Goal: Information Seeking & Learning: Learn about a topic

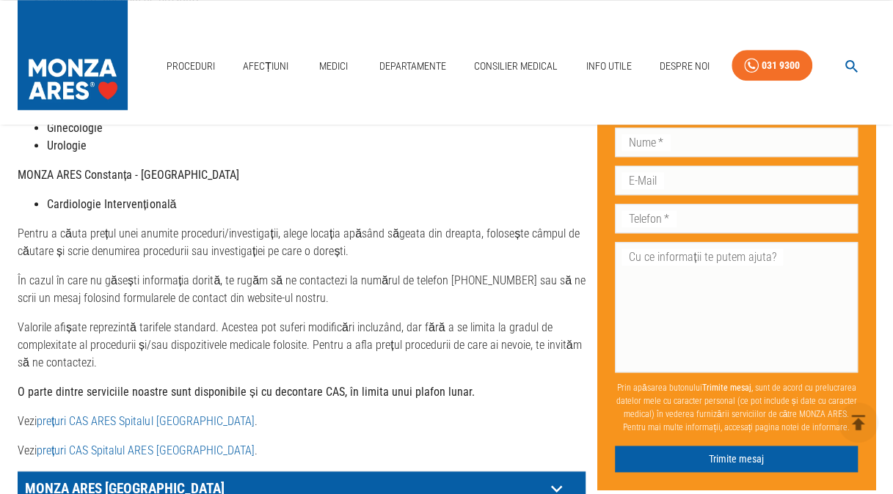
click at [119, 420] on link "prețuri CAS ARES Spitalul Monza" at bounding box center [145, 421] width 217 height 14
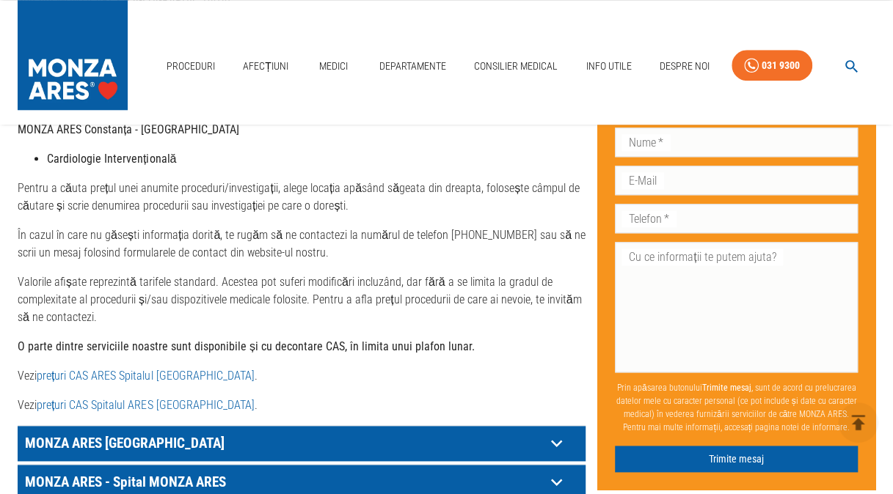
scroll to position [653, 0]
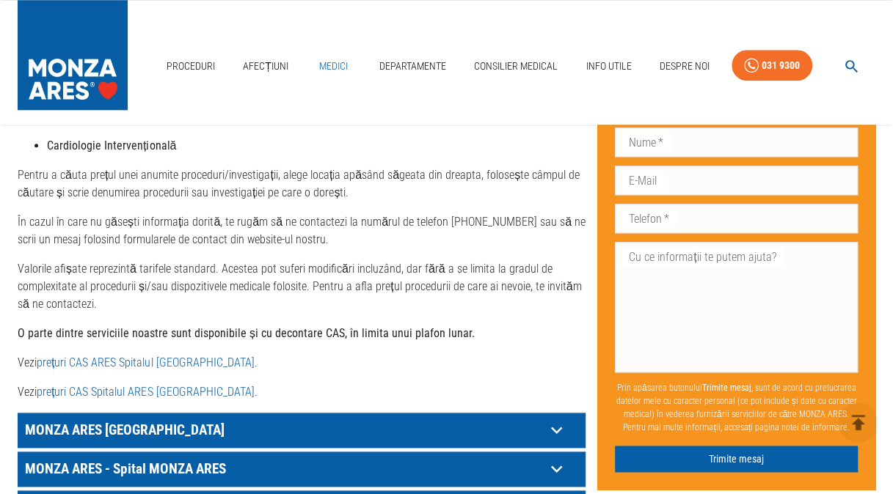
click at [338, 58] on link "Medici" at bounding box center [333, 66] width 47 height 30
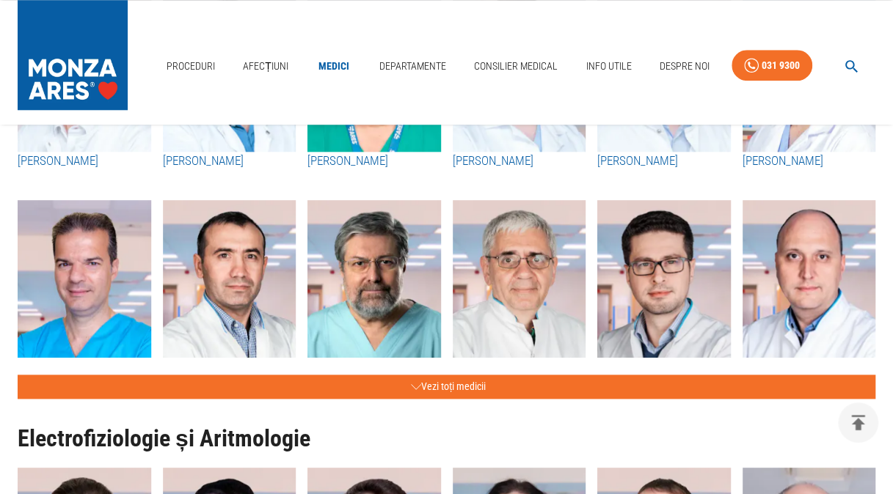
scroll to position [635, 0]
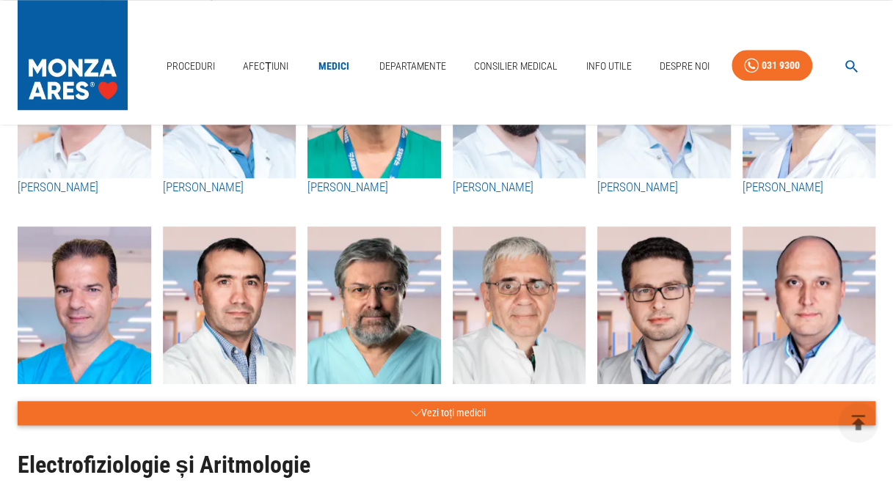
click at [412, 411] on icon "button" at bounding box center [416, 413] width 10 height 18
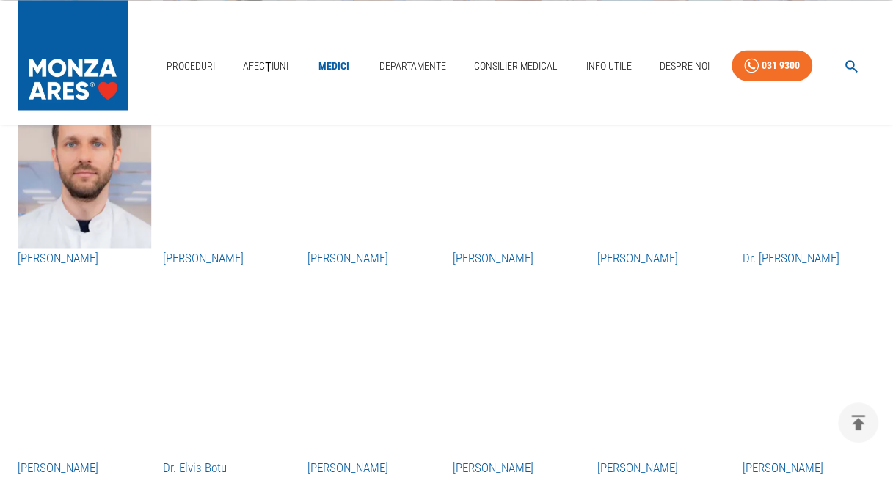
scroll to position [1225, 0]
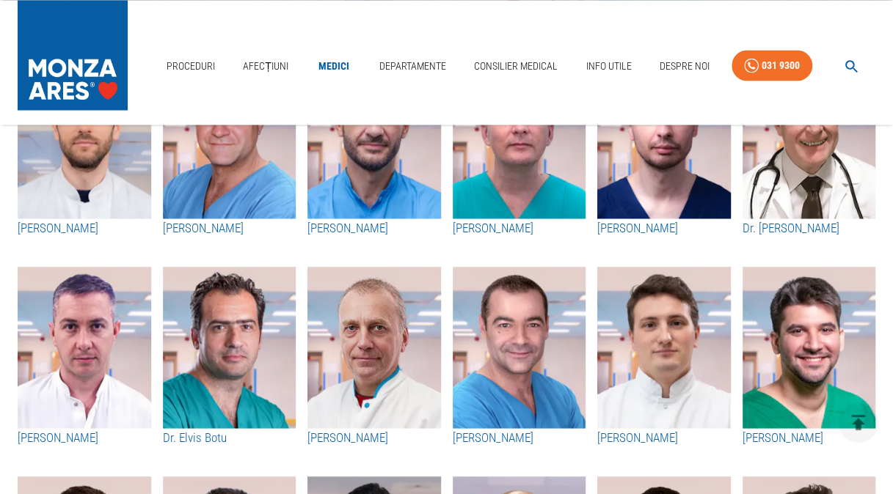
click at [211, 437] on h3 "Dr. Elvis Botu" at bounding box center [229, 437] width 133 height 19
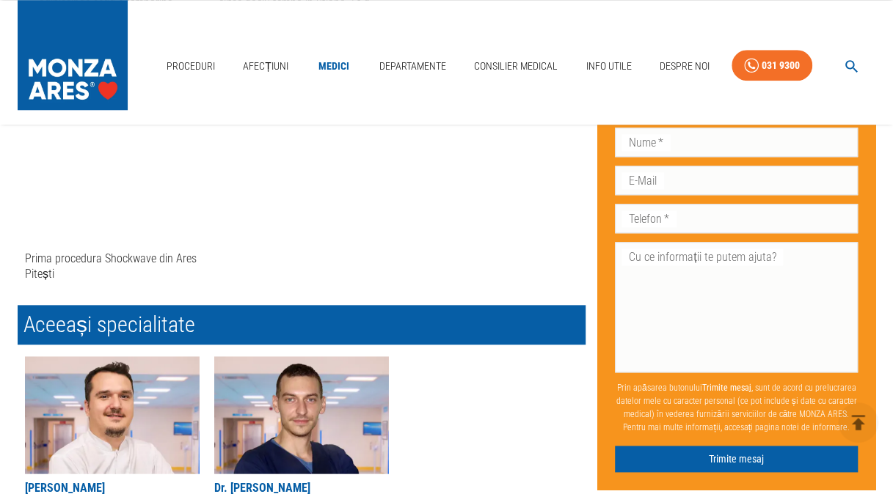
scroll to position [643, 0]
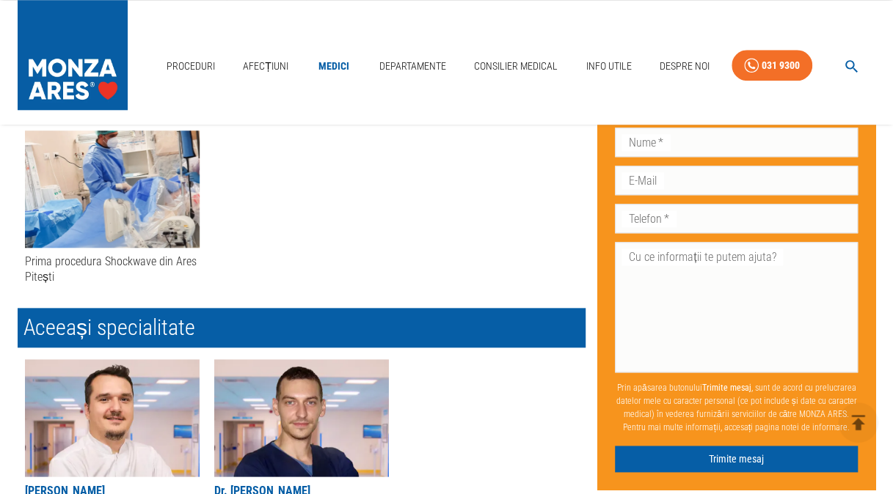
click at [145, 258] on div "Prima procedura Shockwave din Ares Pitești" at bounding box center [112, 270] width 175 height 32
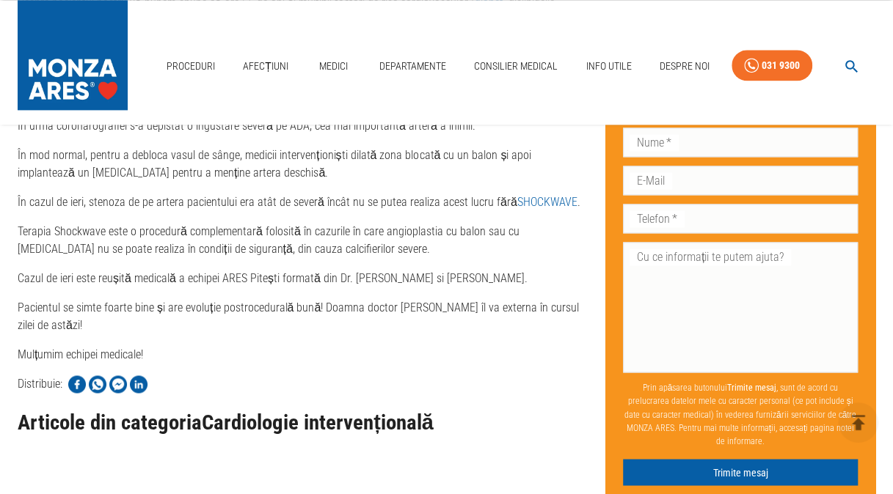
scroll to position [922, 0]
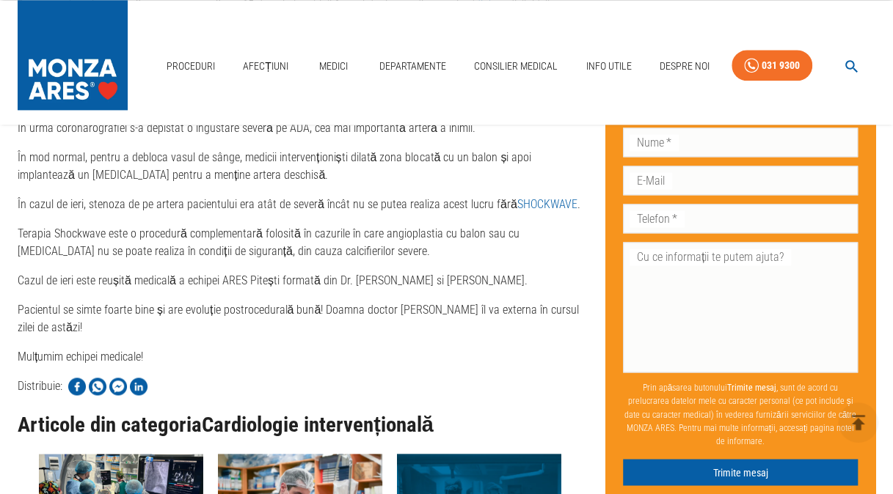
click at [547, 200] on link "SHOCKWAVE" at bounding box center [547, 204] width 60 height 14
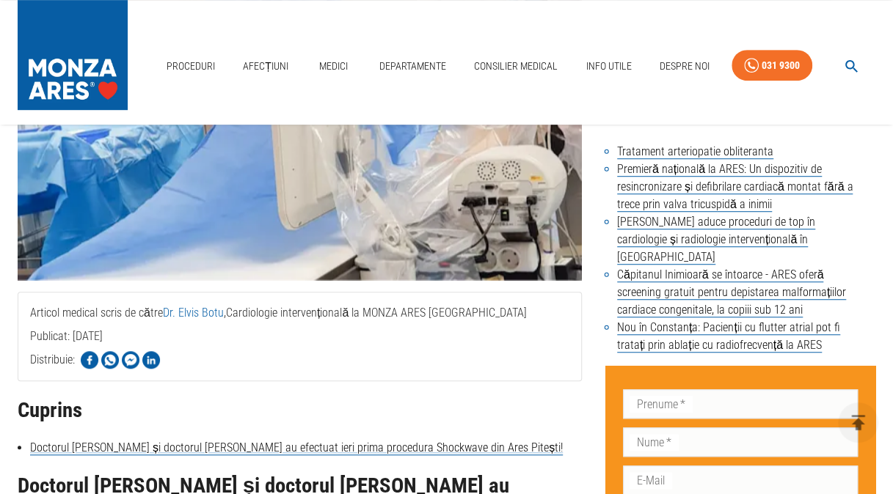
scroll to position [306, 0]
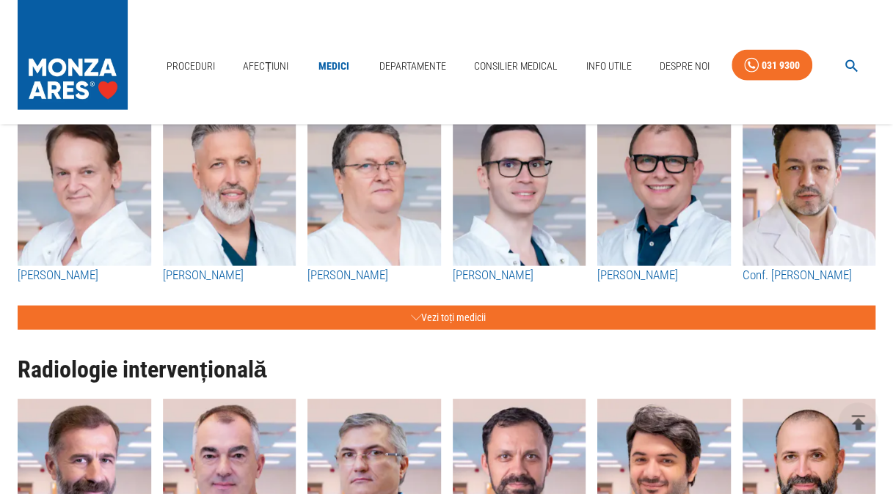
scroll to position [1560, 0]
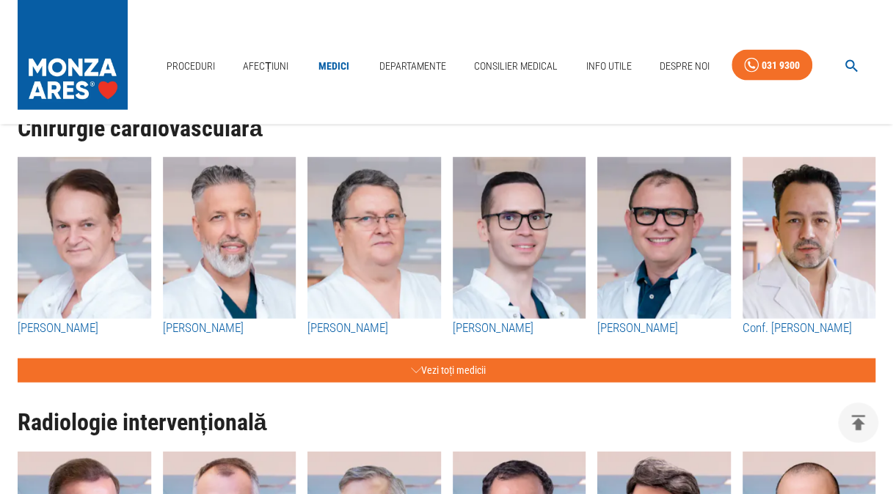
click at [229, 323] on h3 "Dr. Stanislav Rurac" at bounding box center [229, 328] width 133 height 19
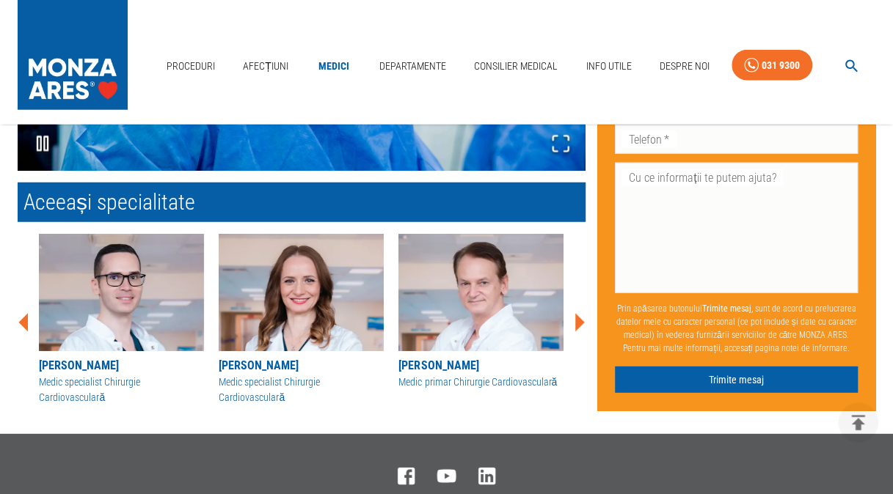
scroll to position [1805, 0]
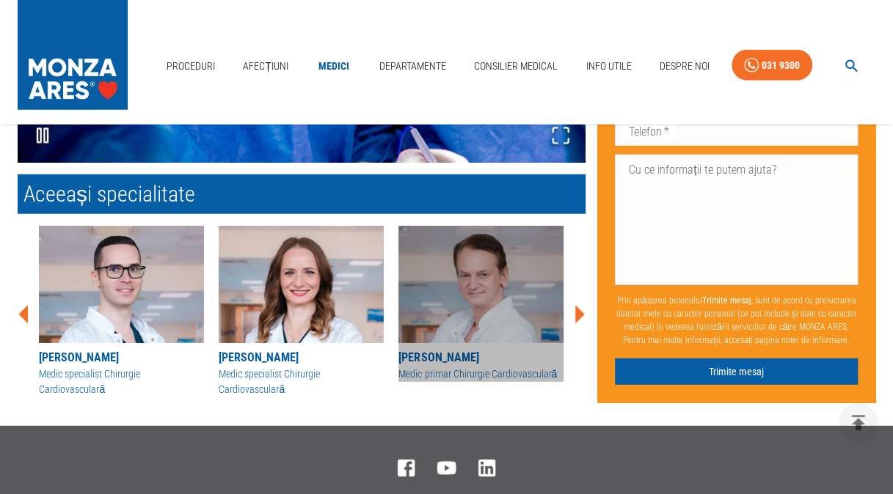
click at [445, 364] on div "Dr. Theodor Cebotaru" at bounding box center [480, 358] width 165 height 18
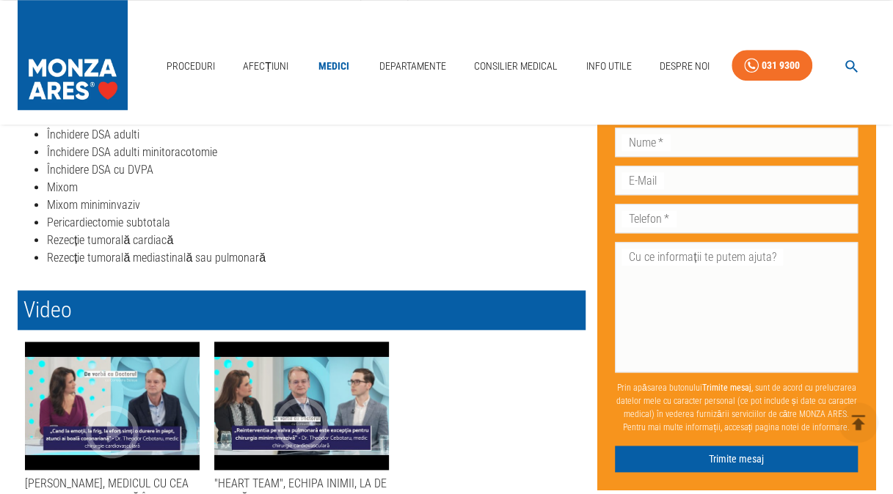
scroll to position [621, 0]
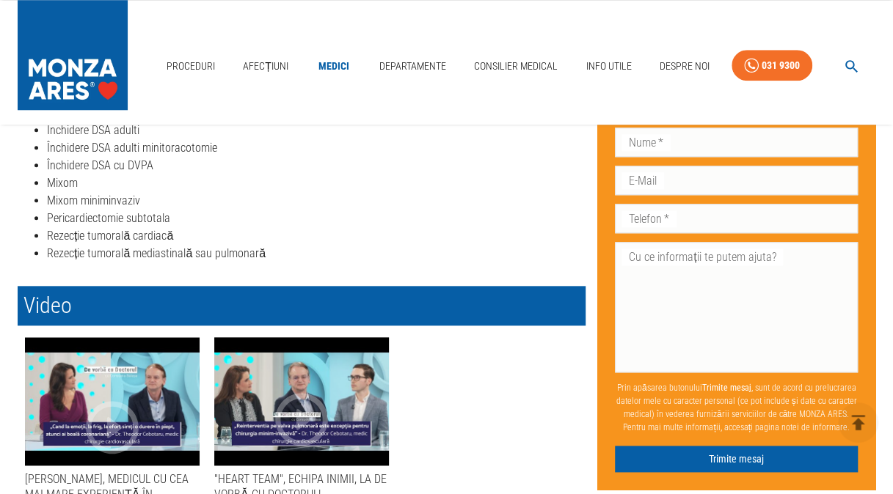
click at [279, 420] on icon "button" at bounding box center [301, 420] width 53 height 53
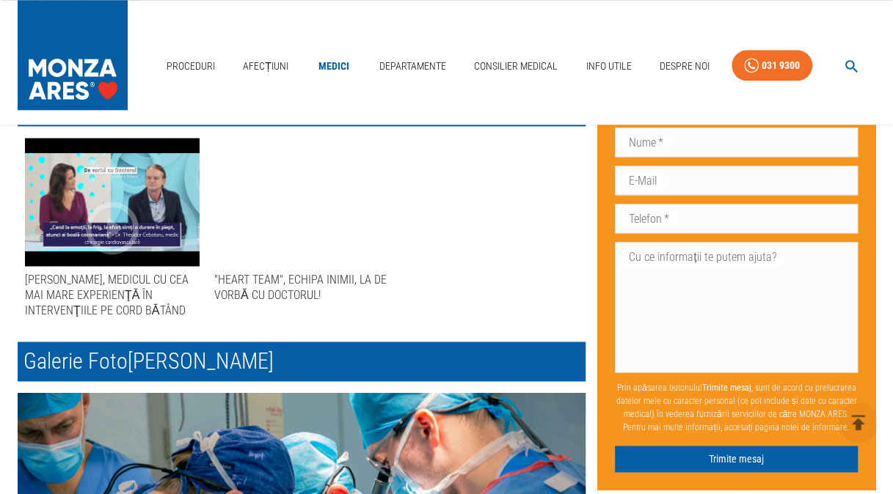
scroll to position [824, 0]
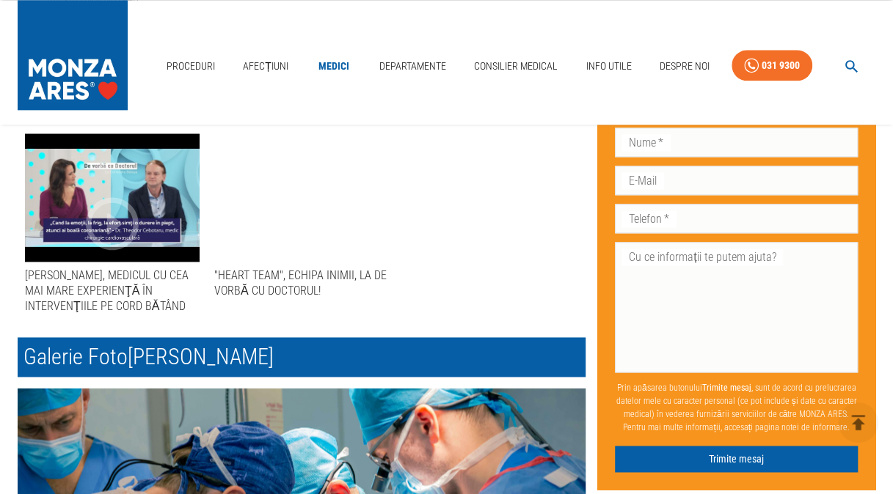
drag, startPoint x: 161, startPoint y: 354, endPoint x: 323, endPoint y: 350, distance: 161.4
click at [323, 350] on h2 "Galerie Foto Dr. Theodor Cebotaru" at bounding box center [302, 357] width 568 height 40
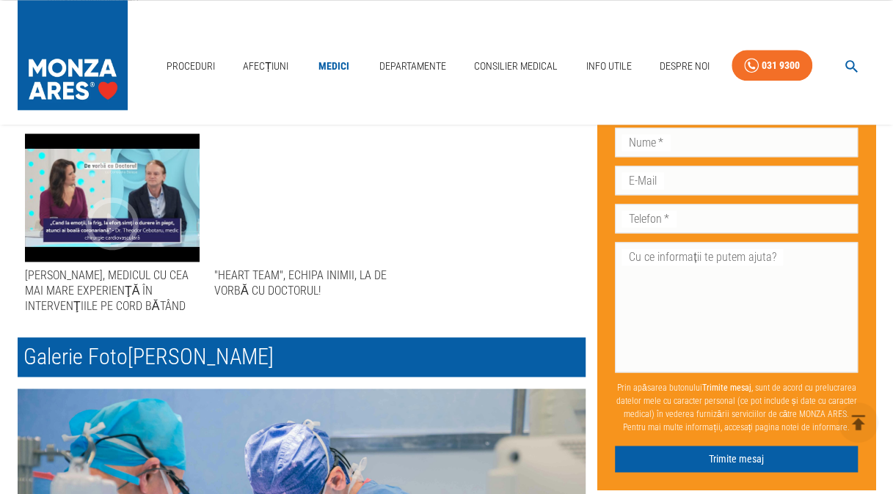
copy h2 "Theodor Cebotaru"
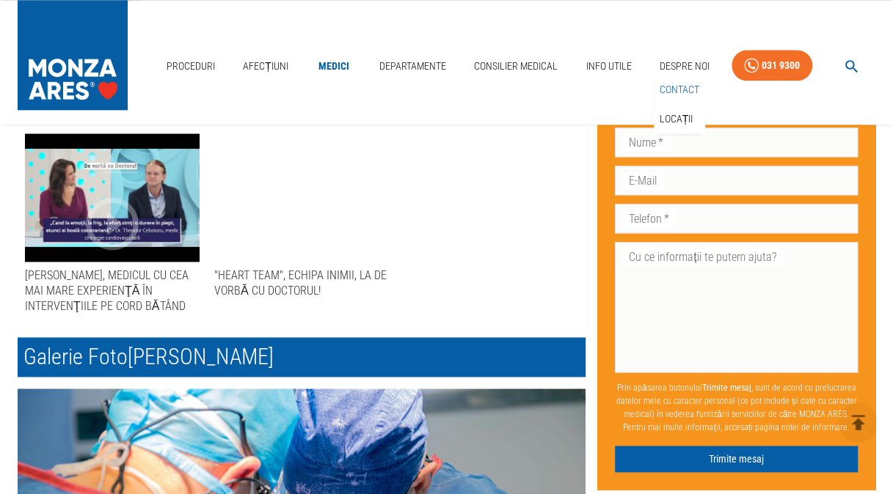
click at [674, 90] on link "Contact" at bounding box center [678, 90] width 45 height 24
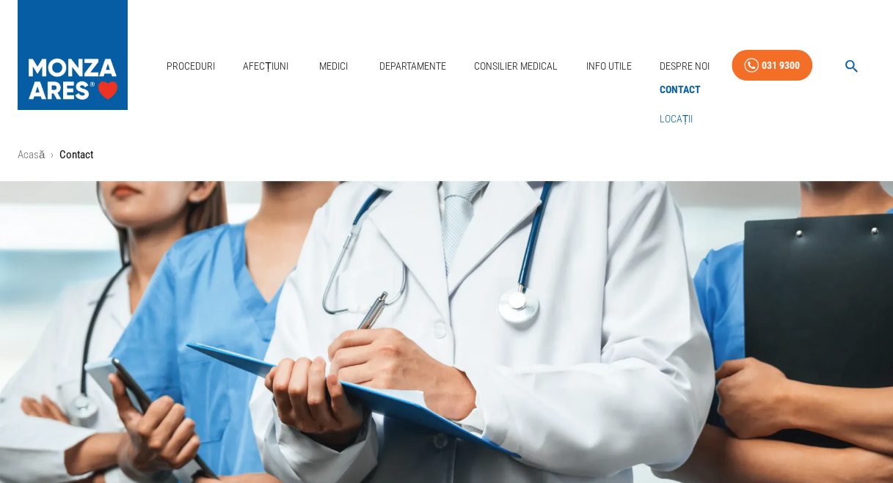
click at [677, 119] on link "Locații" at bounding box center [676, 119] width 40 height 24
